Goal: Navigation & Orientation: Find specific page/section

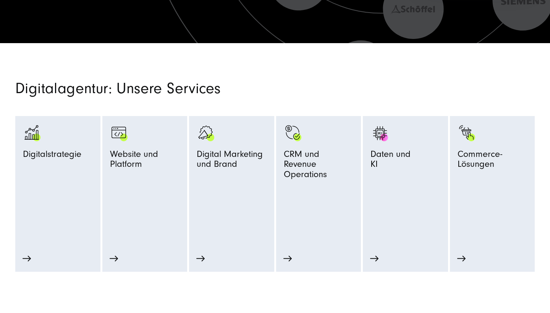
scroll to position [317, 0]
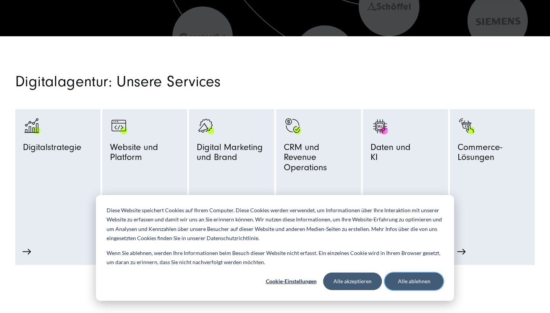
click at [396, 284] on button "Alle ablehnen" at bounding box center [413, 282] width 59 height 18
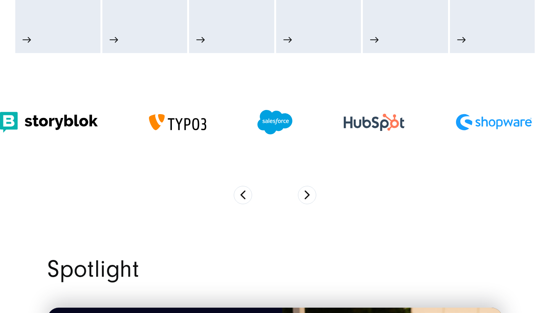
scroll to position [528, 0]
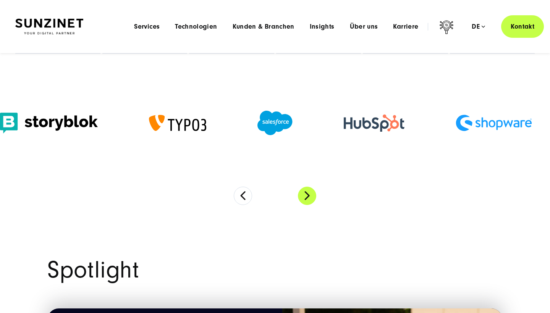
click at [312, 198] on button "Next" at bounding box center [307, 196] width 18 height 18
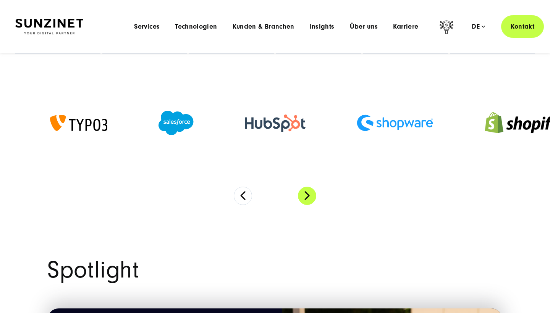
click at [312, 198] on button "Next" at bounding box center [307, 196] width 18 height 18
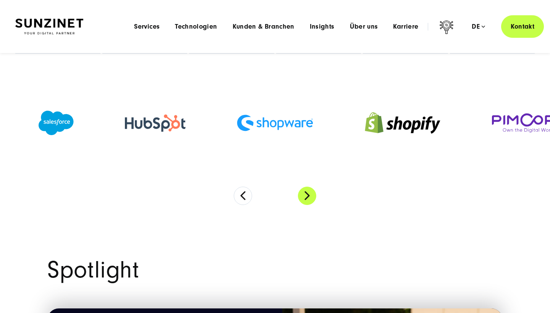
click at [312, 198] on button "Next" at bounding box center [307, 196] width 18 height 18
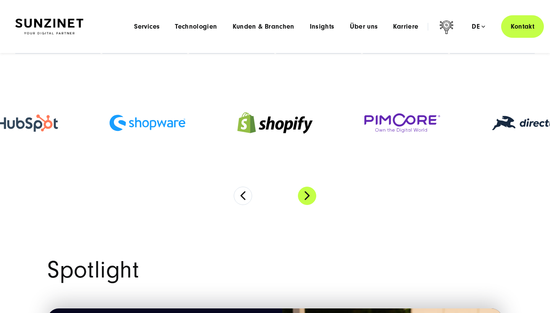
click at [312, 198] on button "Next" at bounding box center [307, 196] width 18 height 18
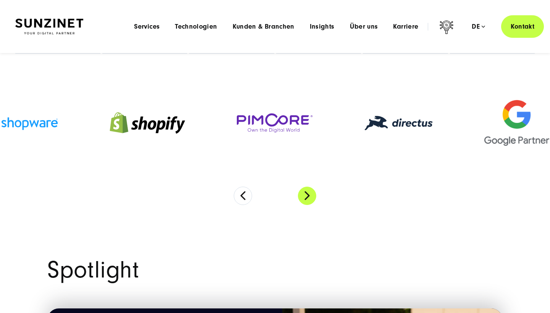
click at [312, 198] on button "Next" at bounding box center [307, 196] width 18 height 18
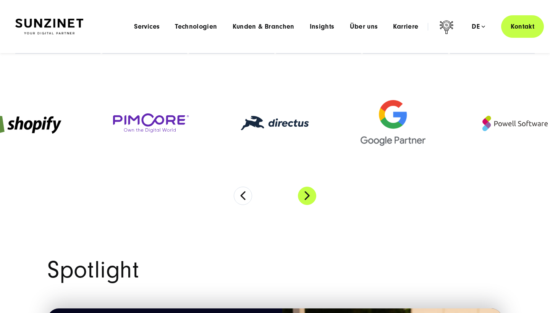
click at [312, 198] on button "Next" at bounding box center [307, 196] width 18 height 18
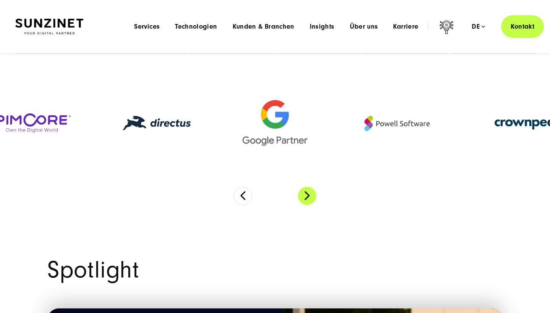
click at [312, 198] on button "Next" at bounding box center [307, 196] width 18 height 18
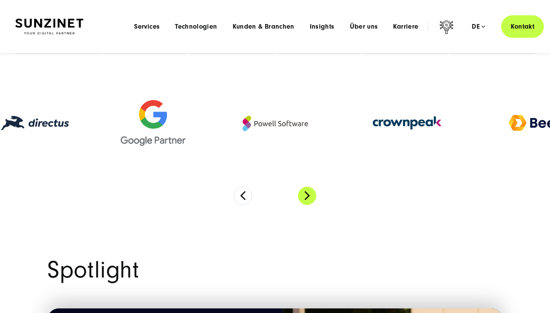
click at [312, 198] on button "Next" at bounding box center [307, 196] width 18 height 18
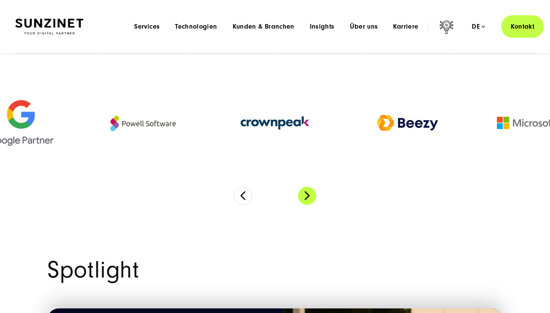
click at [312, 198] on button "Next" at bounding box center [307, 196] width 18 height 18
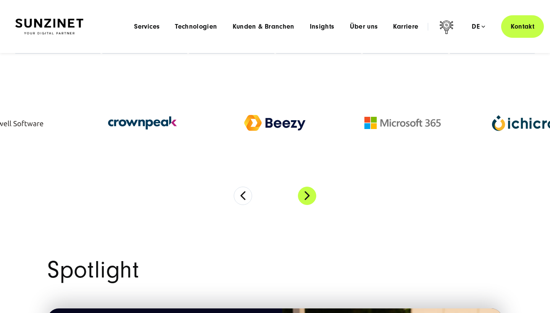
click at [312, 198] on button "Next" at bounding box center [307, 196] width 18 height 18
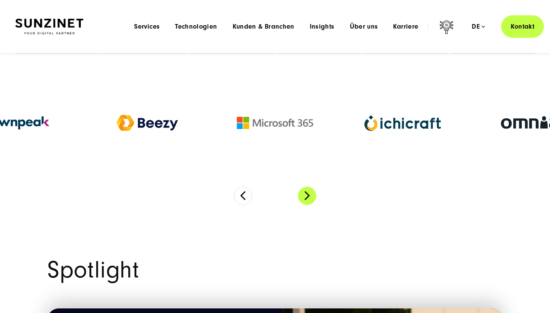
click at [312, 198] on button "Next" at bounding box center [307, 196] width 18 height 18
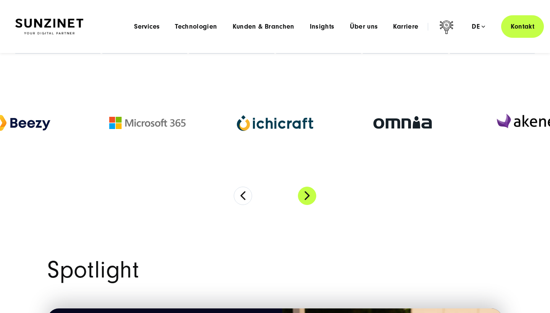
click at [312, 198] on button "Next" at bounding box center [307, 196] width 18 height 18
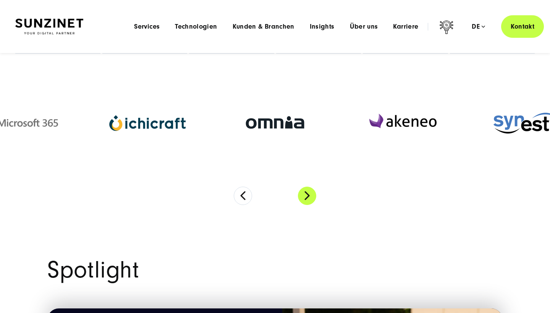
click at [308, 197] on button "Next" at bounding box center [307, 196] width 18 height 18
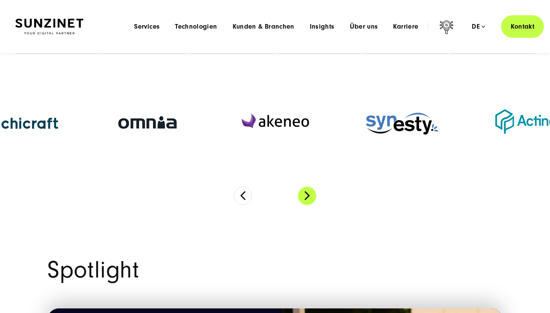
click at [308, 197] on button "Next" at bounding box center [307, 196] width 18 height 18
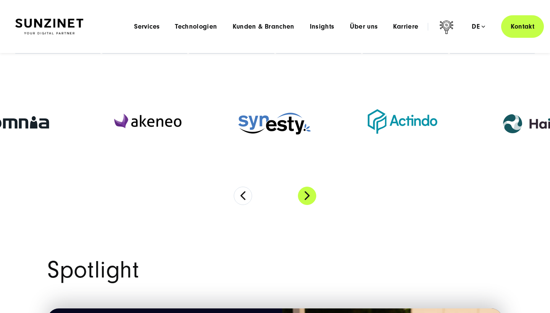
click at [308, 197] on button "Next" at bounding box center [307, 196] width 18 height 18
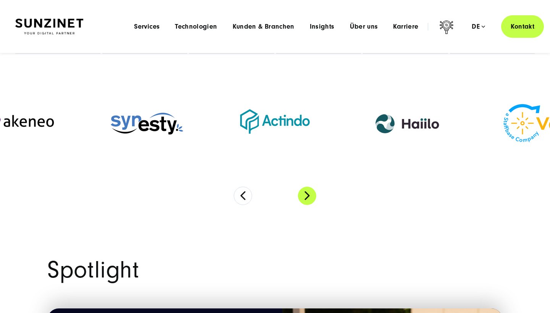
click at [308, 197] on button "Next" at bounding box center [307, 196] width 18 height 18
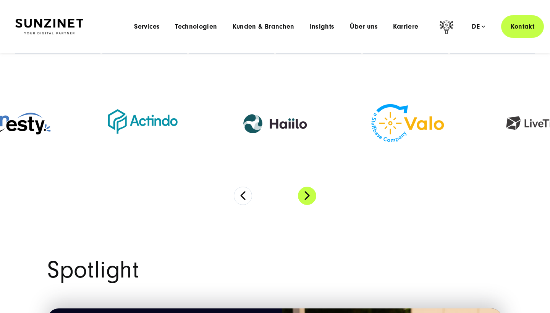
click at [303, 192] on button "Next" at bounding box center [307, 196] width 18 height 18
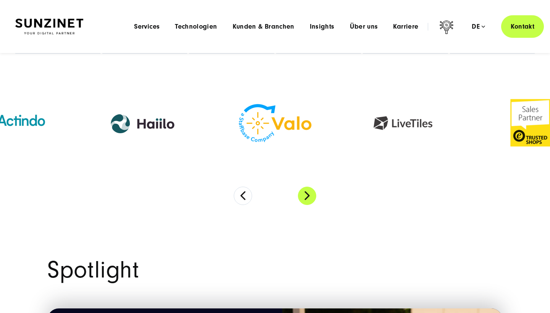
click at [303, 192] on button "Next" at bounding box center [307, 196] width 18 height 18
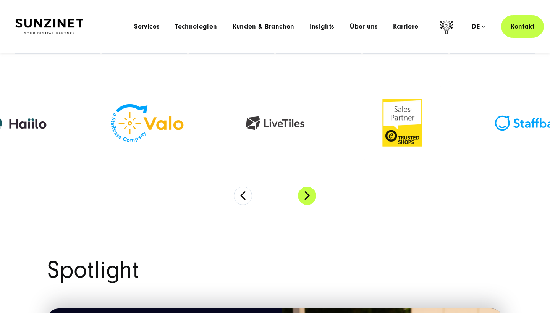
click at [303, 192] on button "Next" at bounding box center [307, 196] width 18 height 18
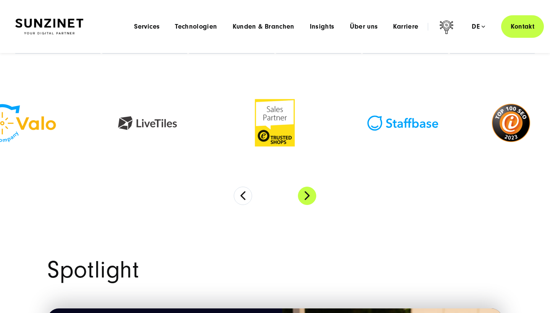
click at [303, 192] on button "Next" at bounding box center [307, 196] width 18 height 18
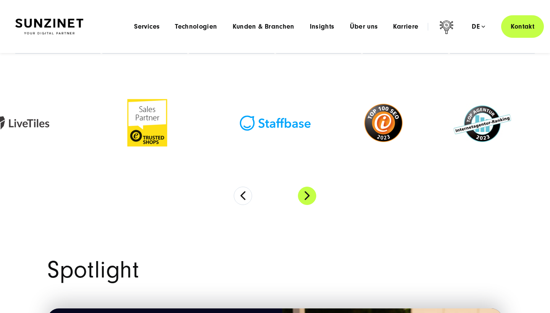
click at [303, 192] on button "Next" at bounding box center [307, 196] width 18 height 18
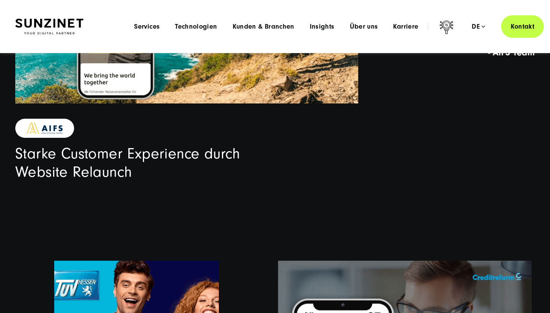
scroll to position [1788, 0]
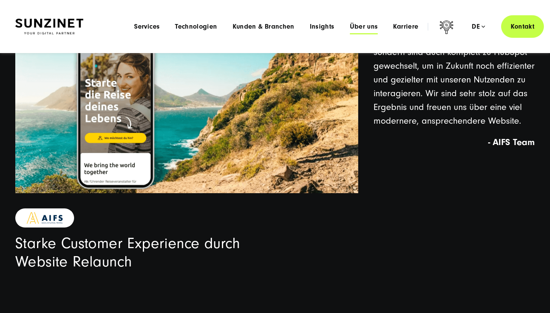
click at [362, 29] on span "Über uns" at bounding box center [364, 27] width 28 height 8
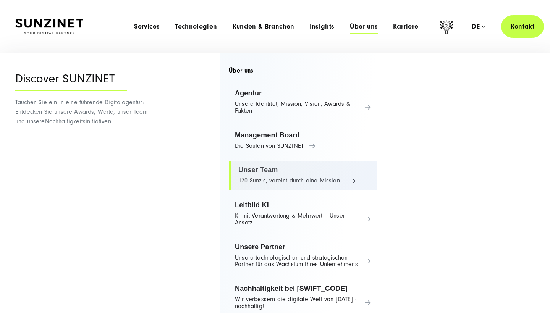
click at [351, 179] on link "Unser Team 170 Sunzis, vereint durch eine Mission" at bounding box center [303, 175] width 149 height 29
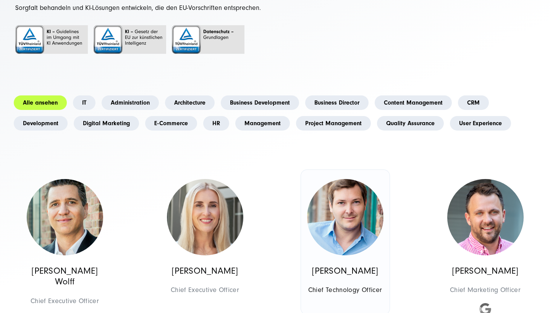
scroll to position [147, 0]
click at [103, 120] on link "Digital Marketing" at bounding box center [106, 123] width 65 height 15
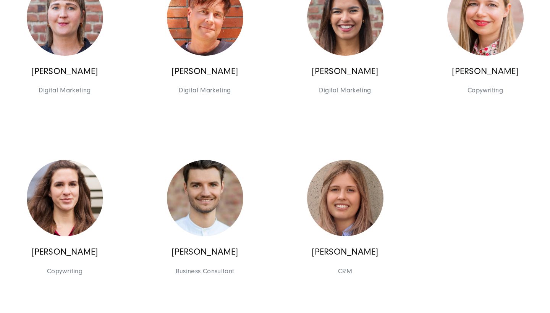
scroll to position [1135, 0]
